Goal: Task Accomplishment & Management: Manage account settings

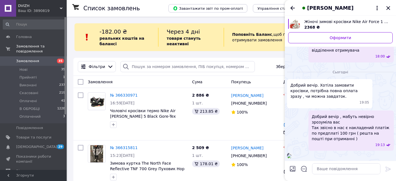
scroll to position [523, 0]
click at [292, 154] on img at bounding box center [289, 156] width 4 height 4
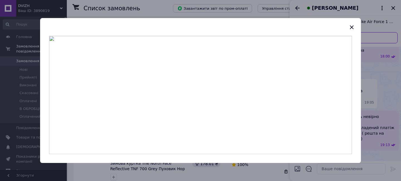
click at [380, 109] on div at bounding box center [200, 90] width 401 height 181
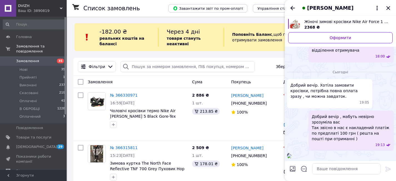
click at [292, 154] on img at bounding box center [289, 156] width 4 height 4
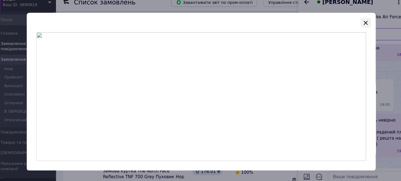
click at [350, 26] on icon "button" at bounding box center [351, 28] width 4 height 4
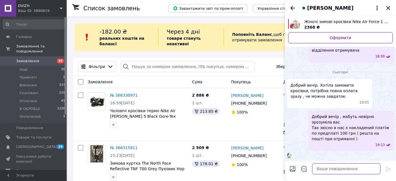
click at [324, 170] on textarea at bounding box center [346, 169] width 68 height 11
type textarea "Отримали повну оплату"
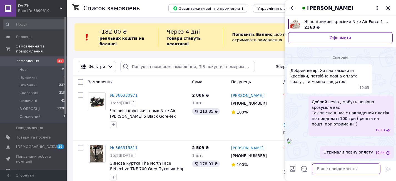
scroll to position [538, 0]
type textarea "2368 грн"
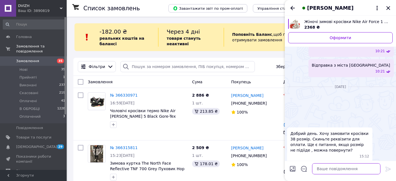
scroll to position [552, 0]
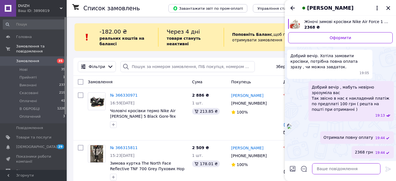
click at [321, 169] on textarea at bounding box center [346, 169] width 68 height 11
type textarea "Очікуємо на дані для відправки"
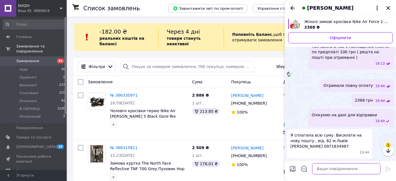
scroll to position [598, 0]
drag, startPoint x: 335, startPoint y: 141, endPoint x: 338, endPoint y: 147, distance: 6.3
click at [338, 147] on span "Я сплатила всю суму. Висилати на нову пошту , від. 82 м.Львів [PERSON_NAME] 097…" at bounding box center [330, 141] width 79 height 17
click at [325, 169] on textarea at bounding box center [346, 169] width 68 height 11
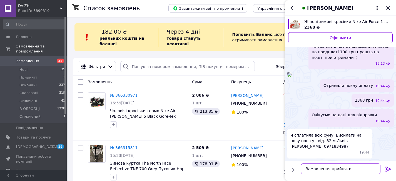
type textarea "Замовлення прийнято"
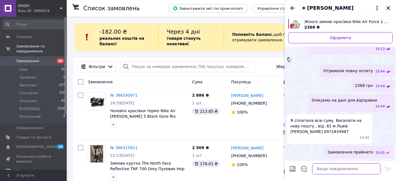
scroll to position [613, 0]
drag, startPoint x: 338, startPoint y: 132, endPoint x: 334, endPoint y: 127, distance: 7.0
click at [334, 127] on span "Я сплатила всю суму. Висилати на нову пошту , від. 82 м.Львів [PERSON_NAME] 097…" at bounding box center [330, 126] width 79 height 17
copy span "[PERSON_NAME] 0971834987"
drag, startPoint x: 333, startPoint y: 127, endPoint x: 305, endPoint y: 127, distance: 27.6
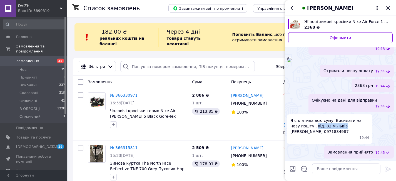
click at [305, 128] on span "Я сплатила всю суму. Висилати на нову пошту , від. 82 м.Львів [PERSON_NAME] 097…" at bounding box center [330, 126] width 79 height 17
copy span "від. 82 м.[GEOGRAPHIC_DATA]"
click at [349, 129] on span "Я сплатила всю суму. Висилати на нову пошту , від. 82 м.Львів [PERSON_NAME] 097…" at bounding box center [330, 126] width 79 height 17
click at [326, 168] on textarea at bounding box center [346, 169] width 68 height 11
paste textarea "Ваше замовлення буде відправлене сьогодні завтра 📦 Орієнтовний термін доставки …"
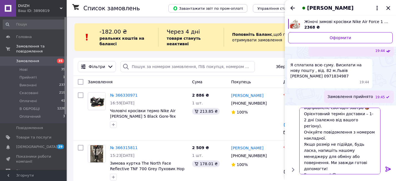
scroll to position [6, 0]
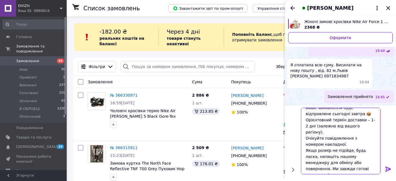
click at [317, 114] on textarea "Ваше замовлення буде відправлене сьогодні завтра 📦 Орієнтовний термін доставки …" at bounding box center [341, 141] width 80 height 67
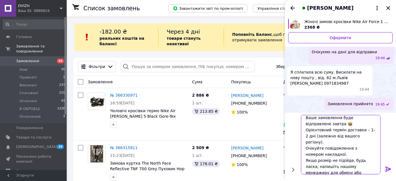
scroll to position [13, 0]
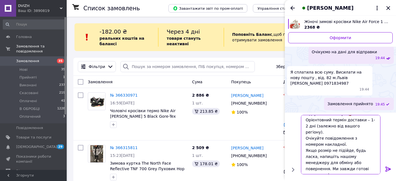
click at [323, 170] on textarea "Ваше замовлення буде відправлене завтра 📦 Орієнтовний термін доставки – 1-2 дні…" at bounding box center [341, 145] width 80 height 60
type textarea "Ваше замовлення буде відправлене завтра 📦 Орієнтовний термін доставки – 1-2 дні…"
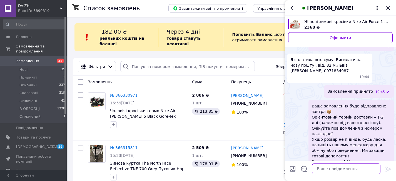
scroll to position [689, 0]
